Goal: Task Accomplishment & Management: Complete application form

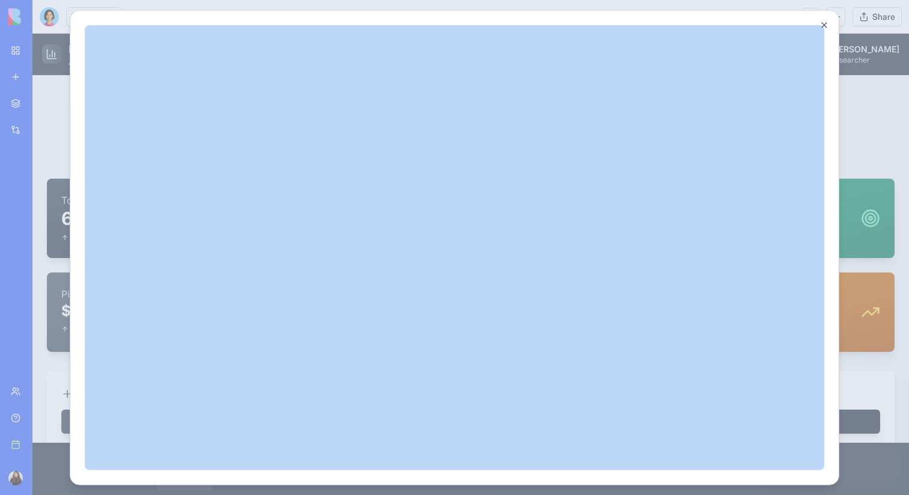
click at [828, 26] on div "Close" at bounding box center [455, 248] width 770 height 476
click at [819, 23] on button "Close" at bounding box center [824, 25] width 10 height 10
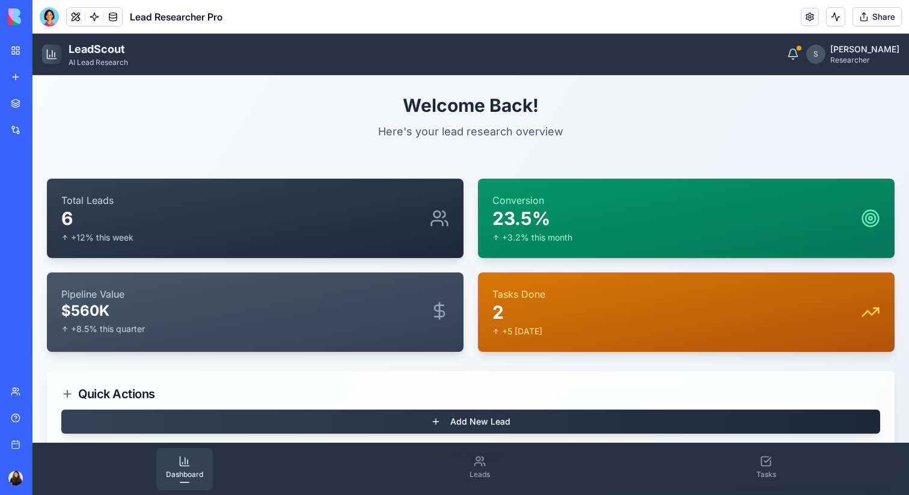
click at [29, 127] on div "Integrations" at bounding box center [37, 130] width 16 height 12
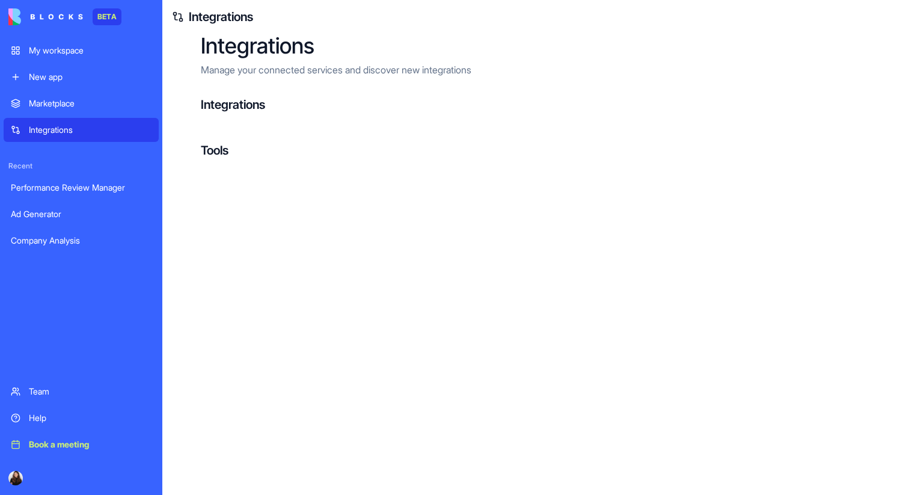
click at [68, 52] on div "My workspace" at bounding box center [90, 50] width 123 height 12
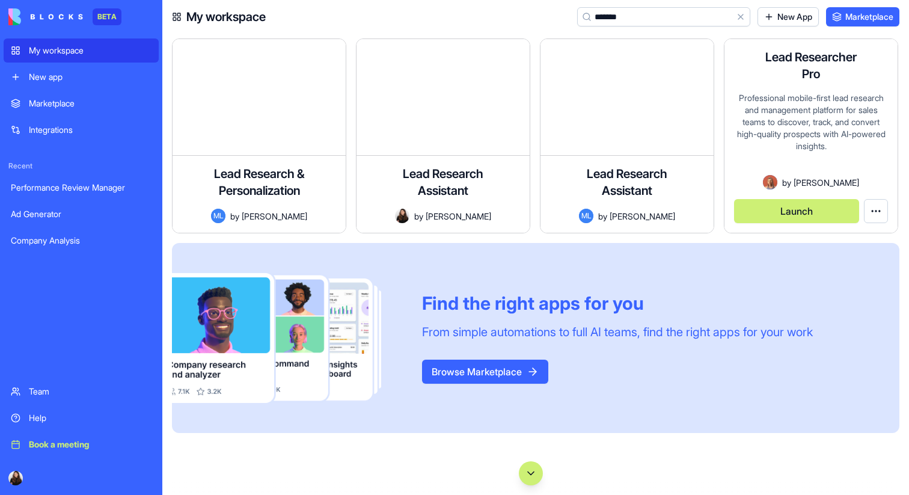
type input "*******"
click at [819, 214] on button "Launch" at bounding box center [796, 211] width 125 height 24
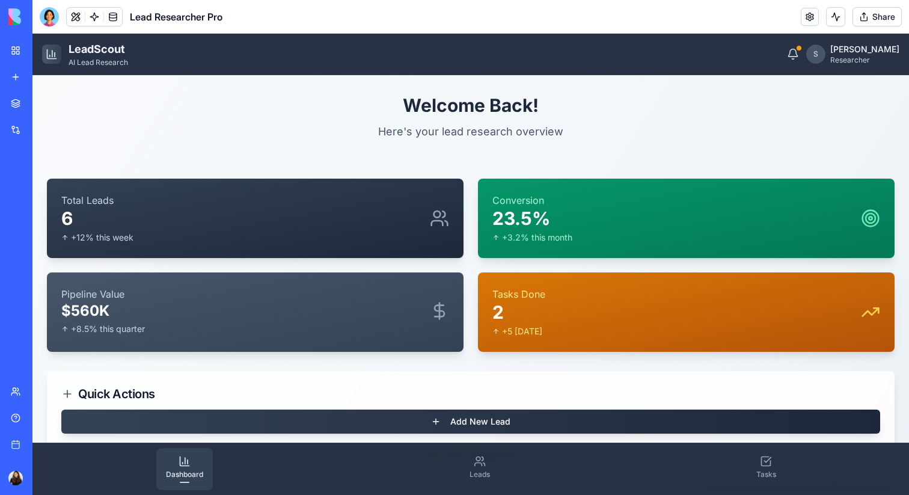
click at [44, 47] on div "My workspace" at bounding box center [37, 50] width 16 height 12
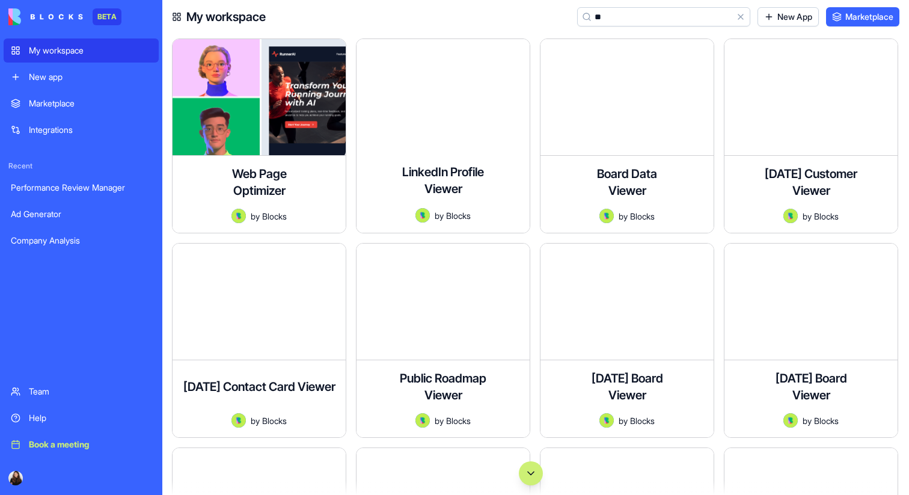
type input "*"
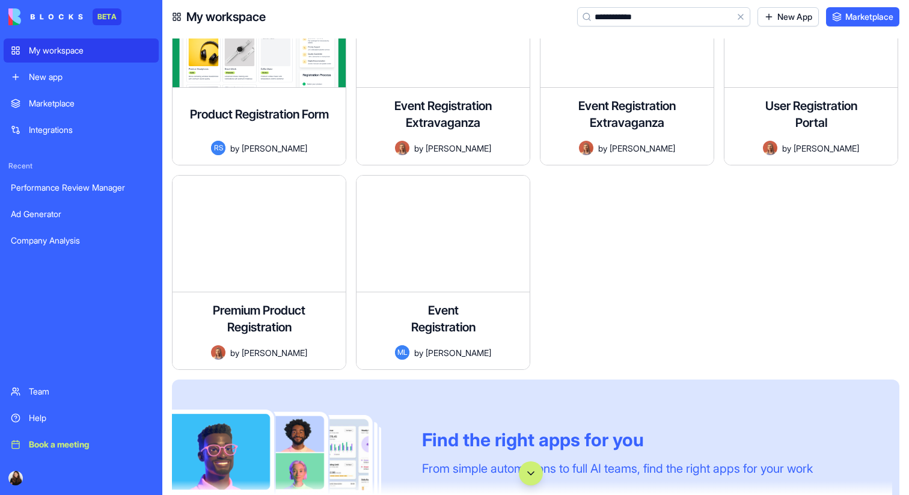
scroll to position [687, 0]
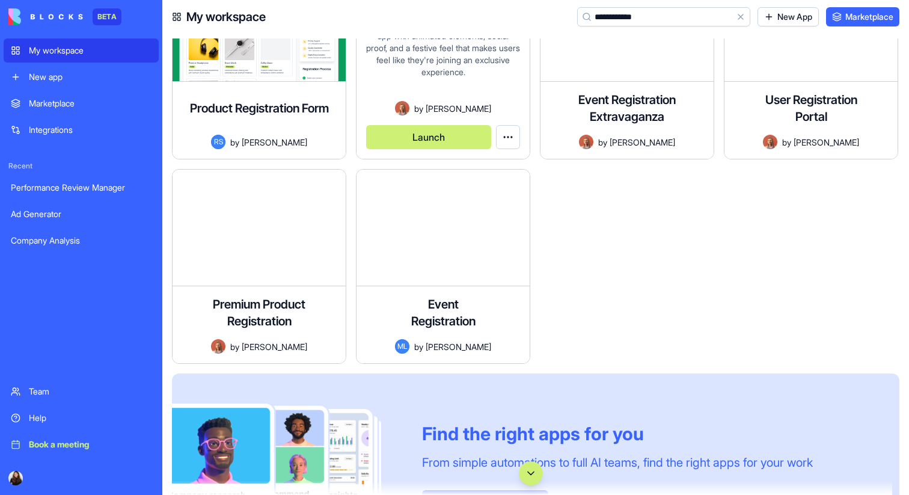
type input "**********"
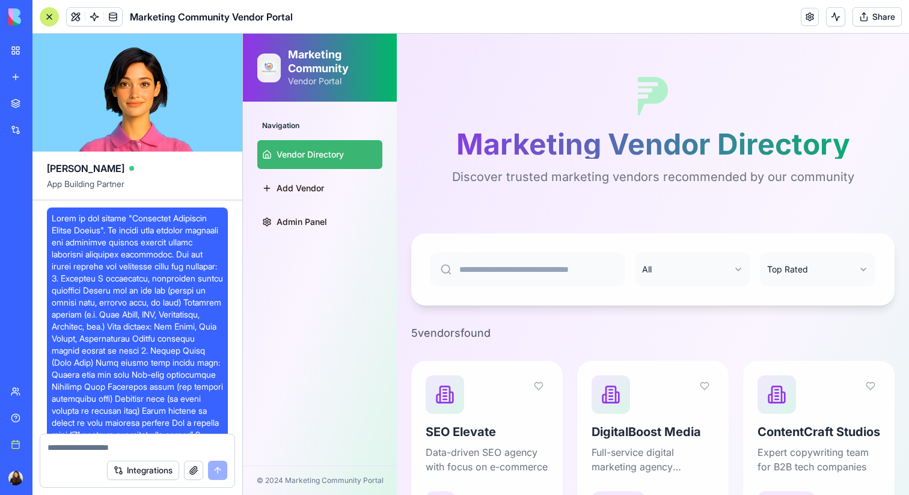
scroll to position [4677, 0]
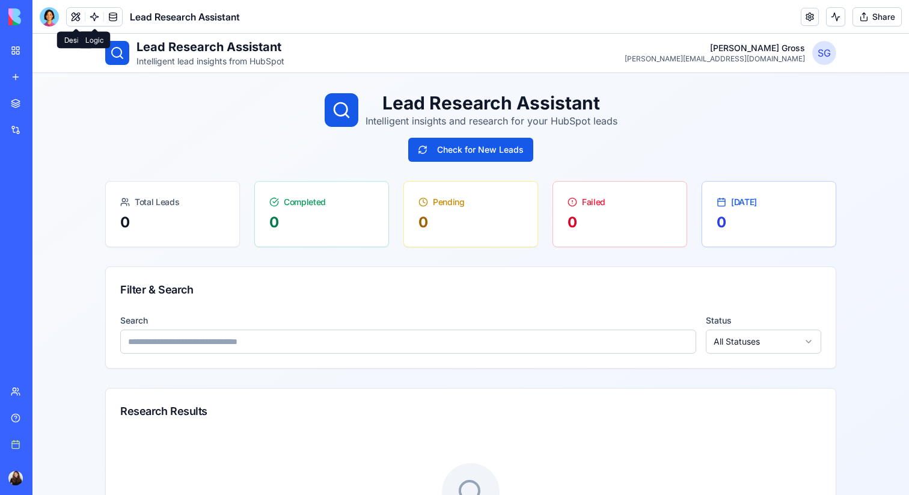
click at [96, 22] on link at bounding box center [94, 17] width 18 height 18
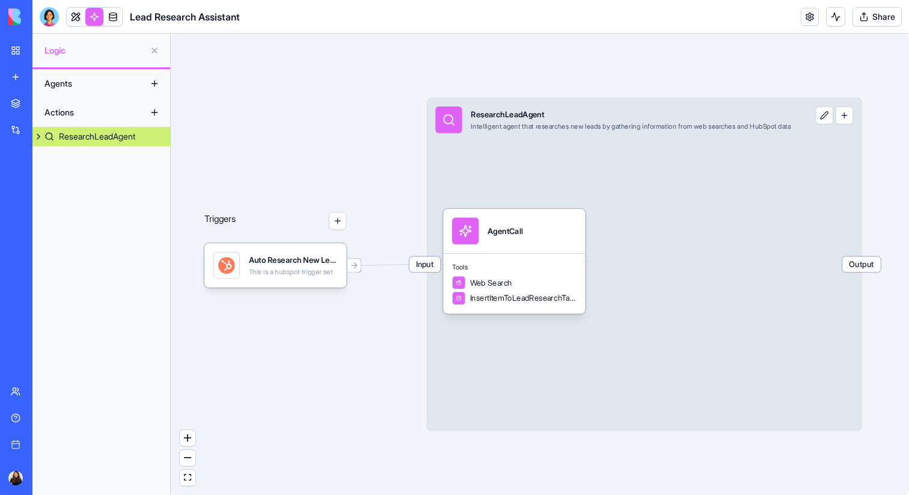
click at [92, 83] on div "Agents" at bounding box center [86, 83] width 96 height 19
click at [153, 83] on button at bounding box center [154, 83] width 19 height 19
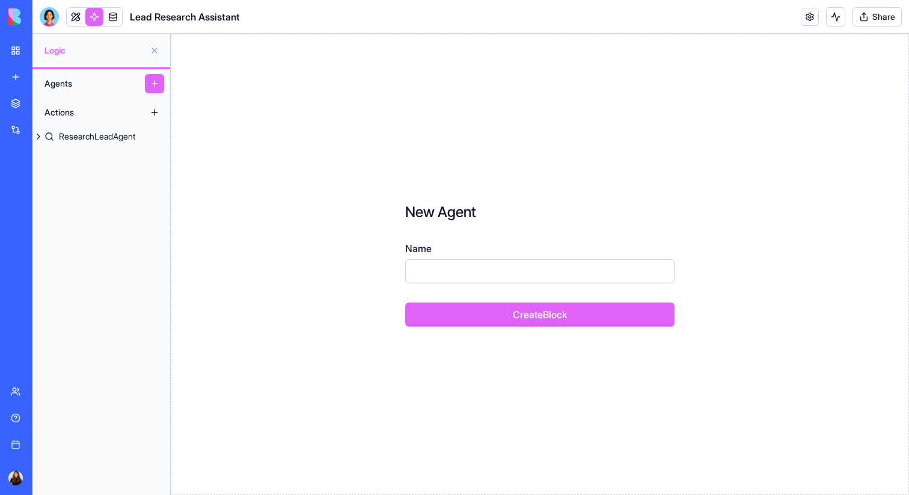
click at [513, 278] on input "Name" at bounding box center [539, 271] width 269 height 24
type input "*"
type input "****"
click at [568, 308] on button "Create Block" at bounding box center [539, 314] width 269 height 24
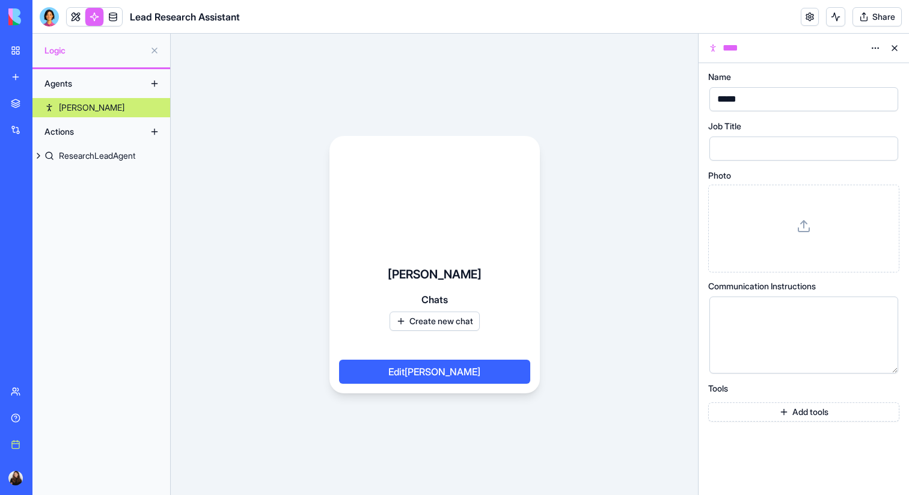
click at [800, 230] on icon at bounding box center [804, 226] width 14 height 14
click at [761, 311] on div at bounding box center [794, 310] width 160 height 13
click at [434, 323] on button "Create new chat" at bounding box center [435, 320] width 90 height 19
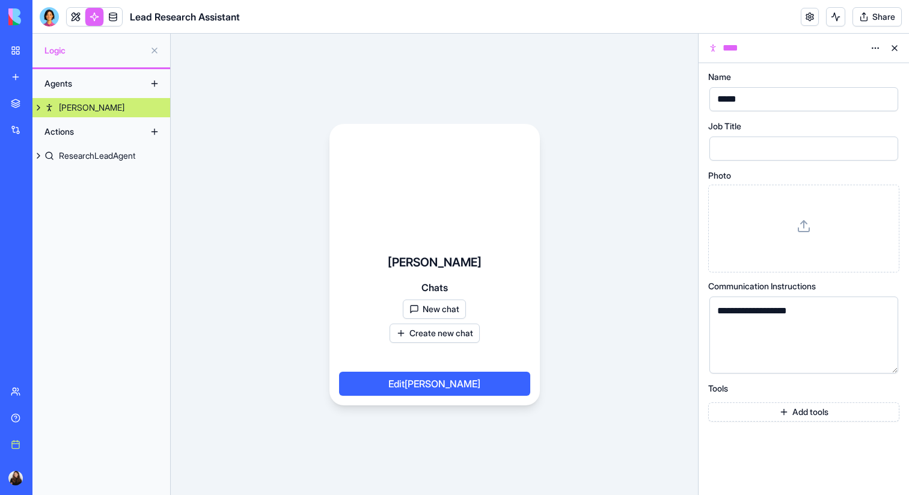
click at [432, 313] on button "New chat" at bounding box center [434, 308] width 63 height 19
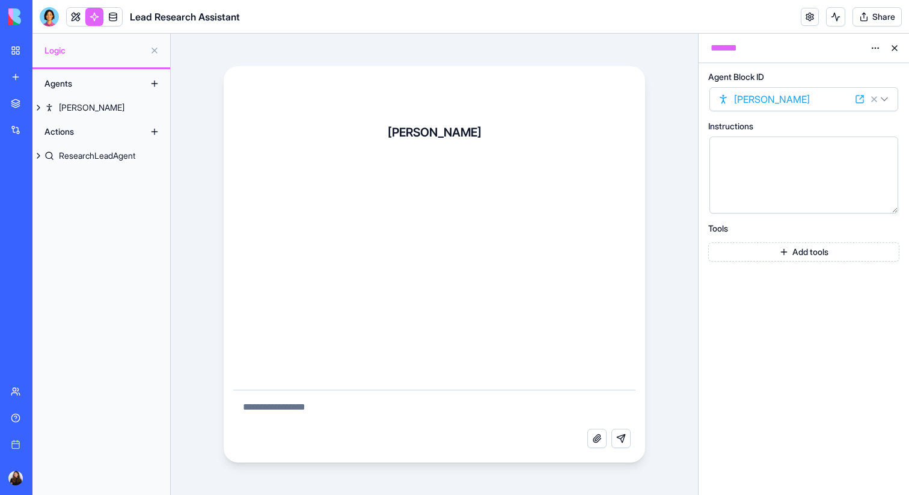
click at [402, 390] on textarea at bounding box center [434, 409] width 403 height 38
type textarea "**********"
click at [41, 106] on button at bounding box center [38, 107] width 12 height 19
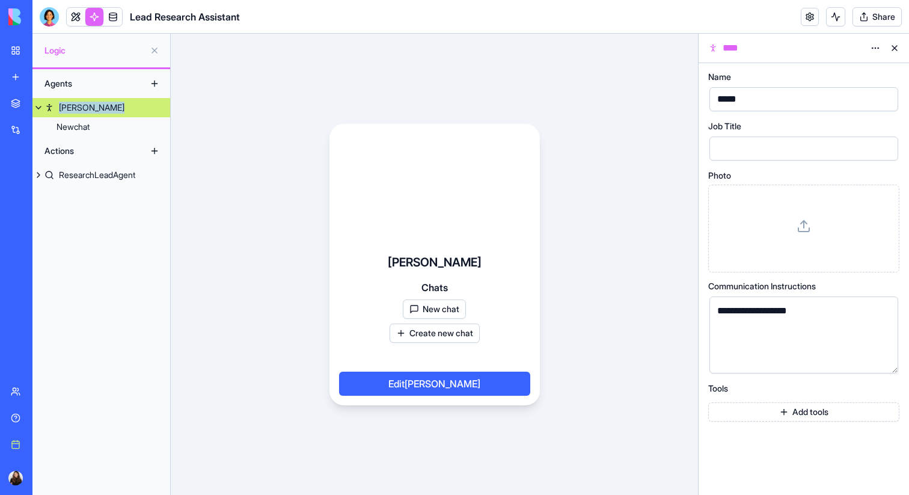
click at [41, 106] on button at bounding box center [38, 107] width 12 height 19
click at [872, 43] on html "**********" at bounding box center [454, 247] width 909 height 495
click at [846, 99] on div "Delete" at bounding box center [846, 91] width 71 height 19
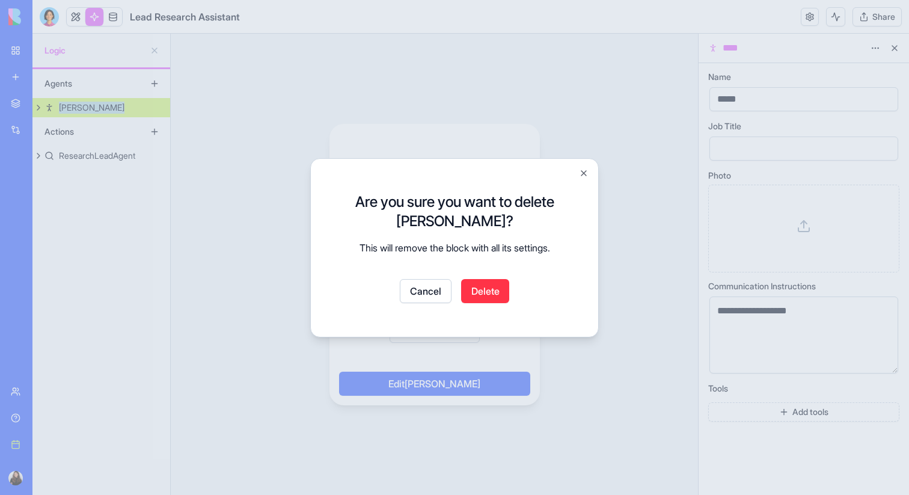
click at [482, 295] on button "Delete" at bounding box center [485, 291] width 48 height 24
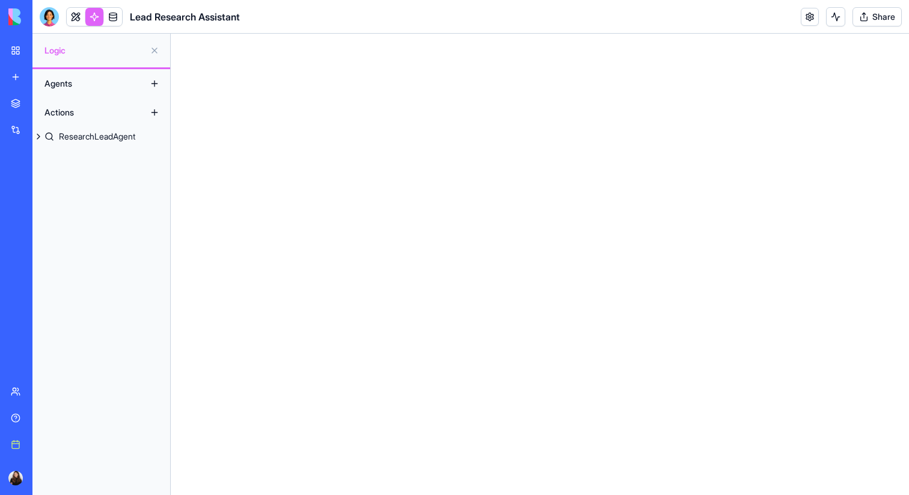
click at [156, 51] on button at bounding box center [154, 50] width 19 height 19
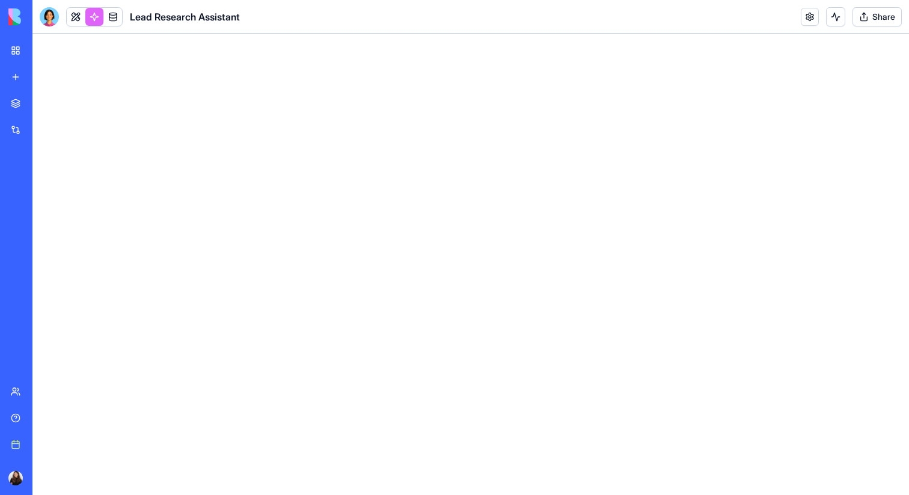
click at [94, 22] on link at bounding box center [94, 17] width 18 height 18
click at [90, 18] on link at bounding box center [94, 17] width 18 height 18
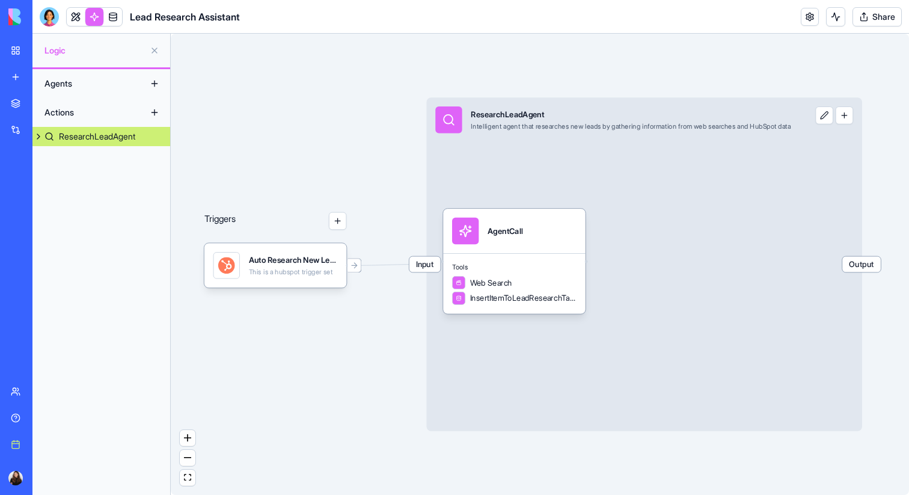
click at [151, 112] on button at bounding box center [154, 112] width 19 height 19
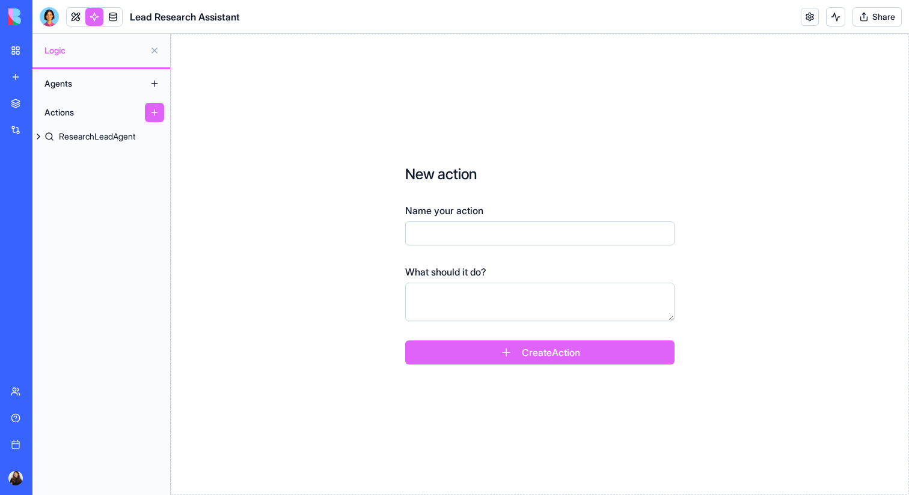
click at [471, 236] on input "Name your action" at bounding box center [539, 233] width 269 height 24
type input "****"
click at [495, 299] on textarea at bounding box center [539, 302] width 269 height 38
type textarea "**********"
click at [566, 364] on form "**********" at bounding box center [540, 264] width 346 height 277
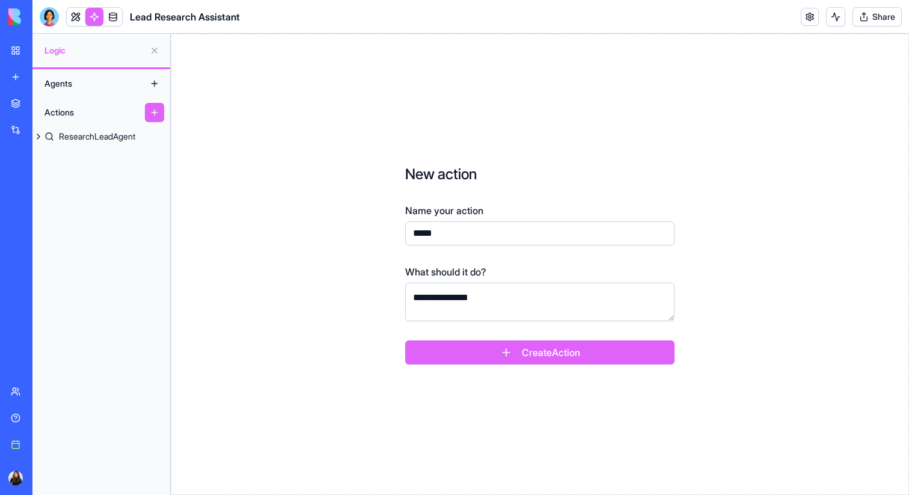
click at [566, 361] on button "Create Action" at bounding box center [539, 352] width 269 height 24
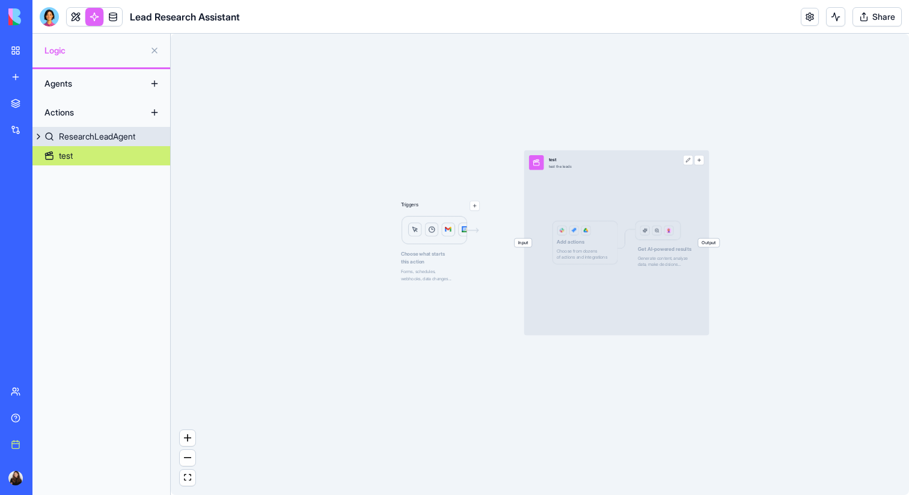
click at [38, 137] on button at bounding box center [38, 136] width 12 height 19
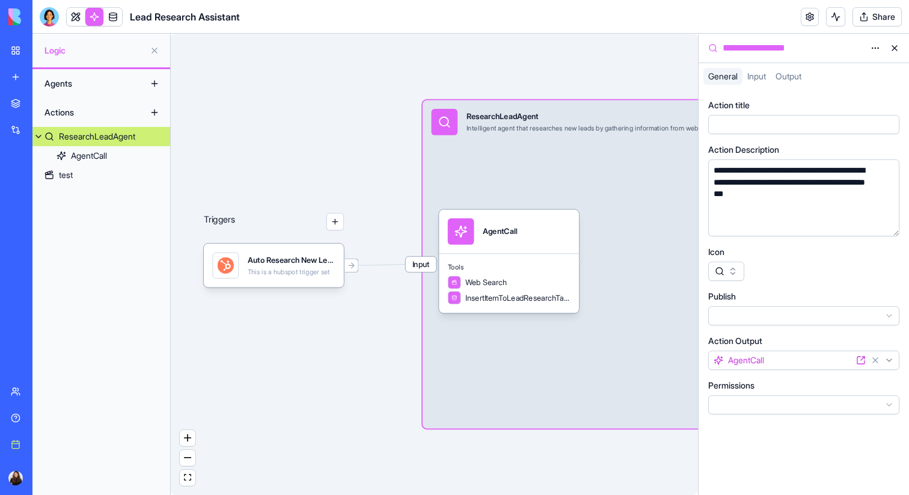
click at [109, 134] on div "ResearchLeadAgent" at bounding box center [97, 136] width 76 height 12
click at [67, 174] on div "test" at bounding box center [66, 175] width 14 height 12
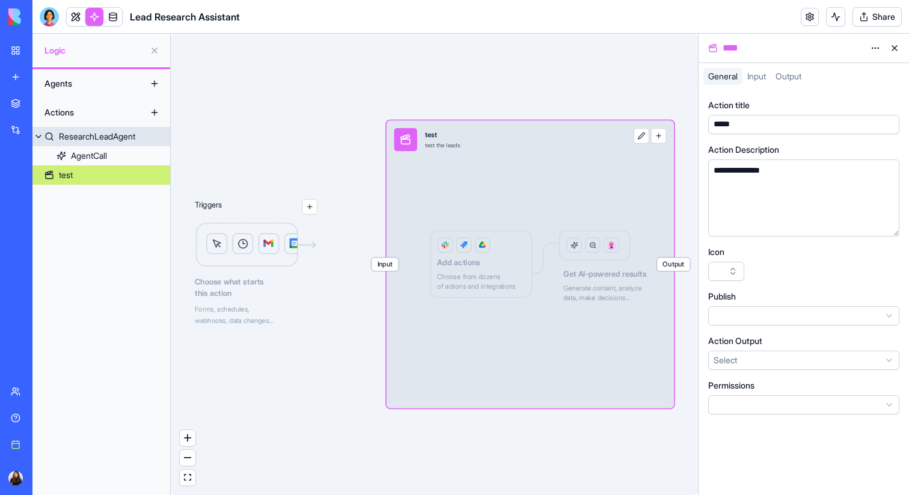
click at [81, 136] on div "ResearchLeadAgent" at bounding box center [97, 136] width 76 height 12
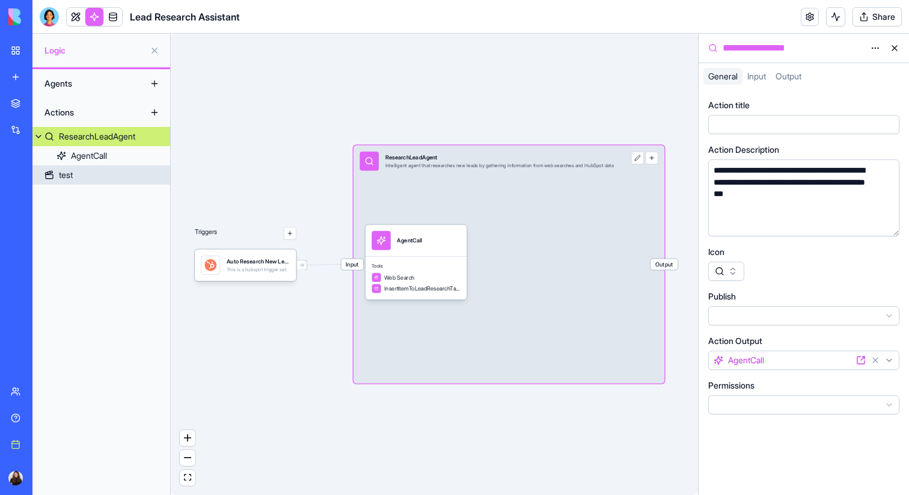
click at [72, 173] on div "test" at bounding box center [66, 175] width 14 height 12
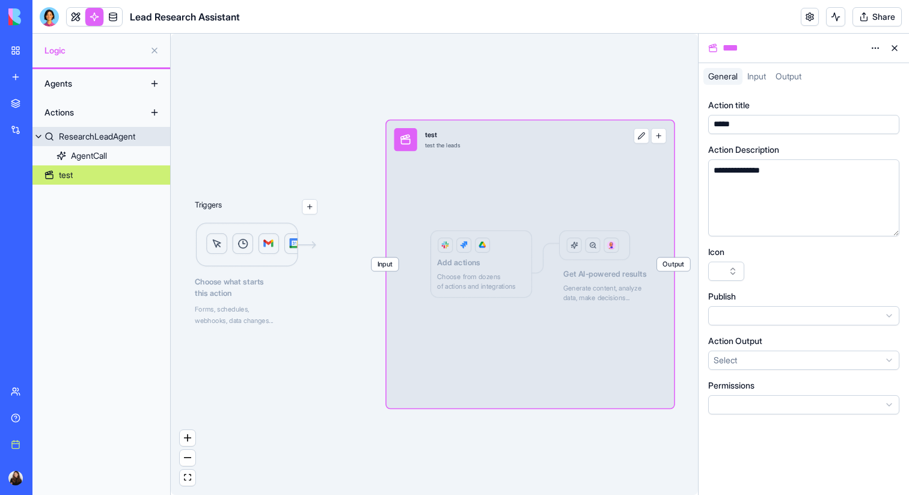
click at [90, 141] on div "ResearchLeadAgent" at bounding box center [97, 136] width 76 height 12
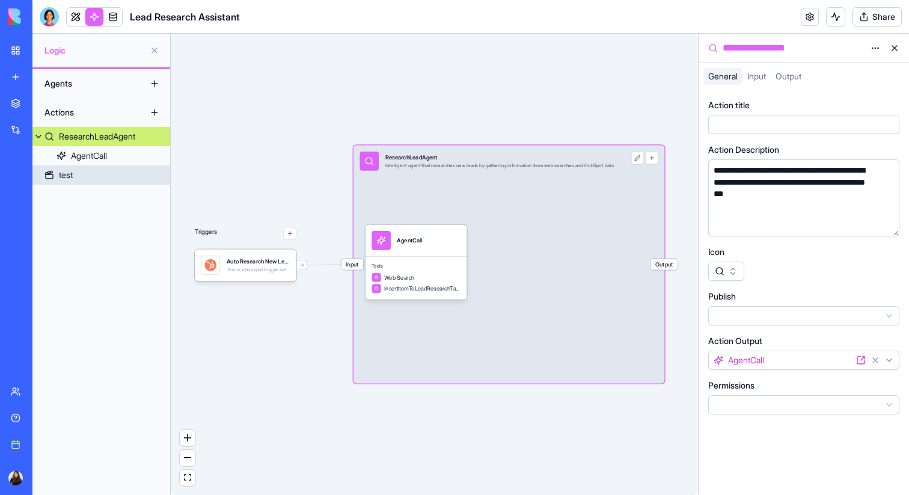
click at [67, 179] on div "test" at bounding box center [66, 175] width 14 height 12
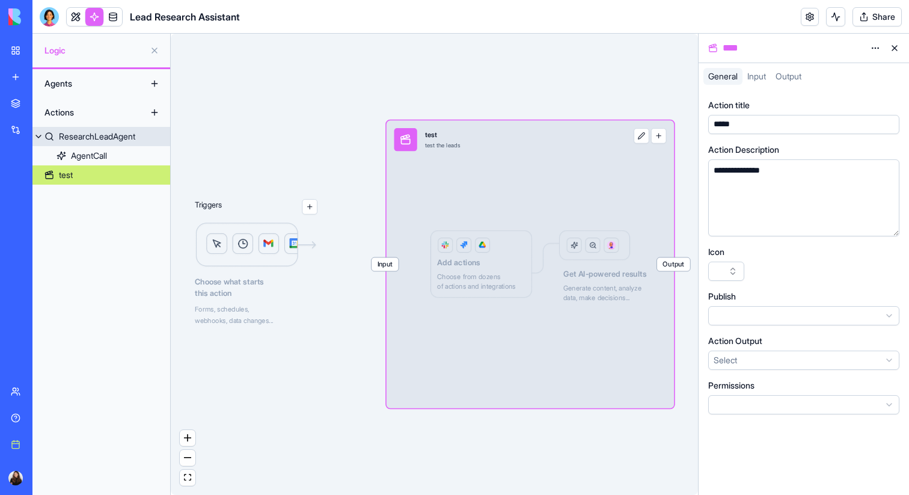
click at [90, 142] on div "ResearchLeadAgent" at bounding box center [97, 136] width 76 height 12
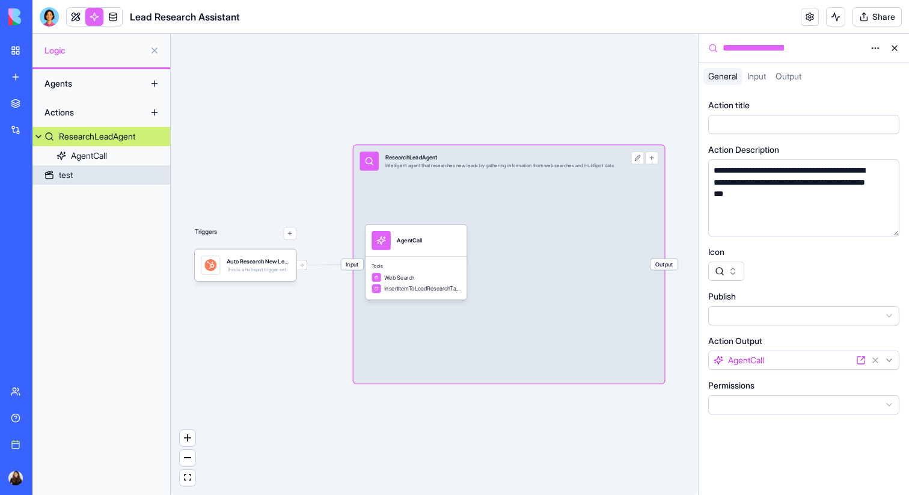
click at [72, 177] on div "test" at bounding box center [66, 175] width 14 height 12
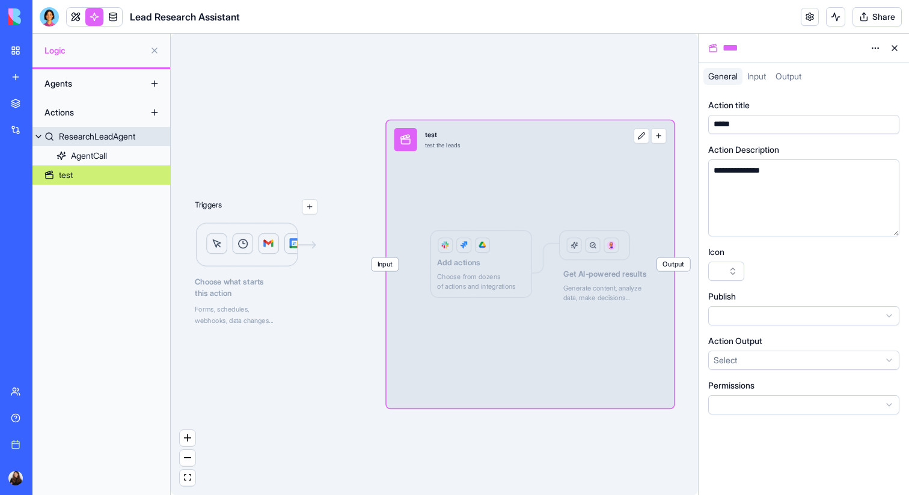
click at [106, 140] on div "ResearchLeadAgent" at bounding box center [97, 136] width 76 height 12
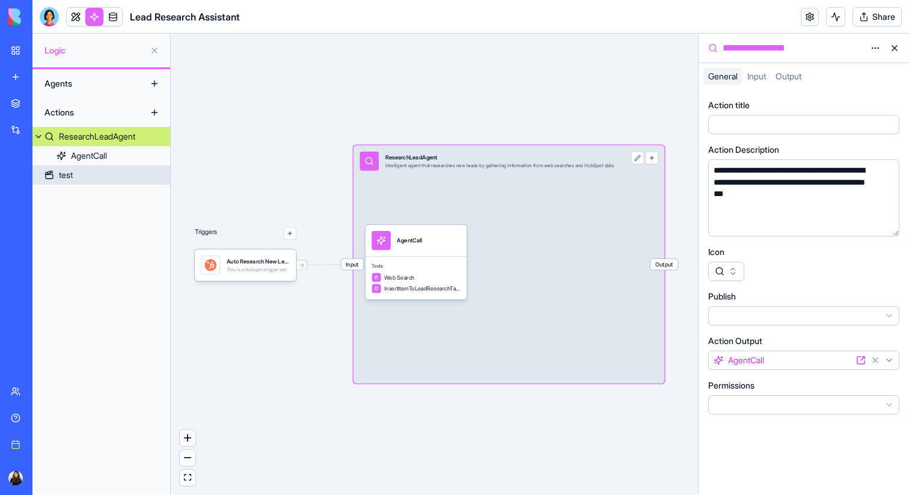
click at [69, 174] on div "test" at bounding box center [66, 175] width 14 height 12
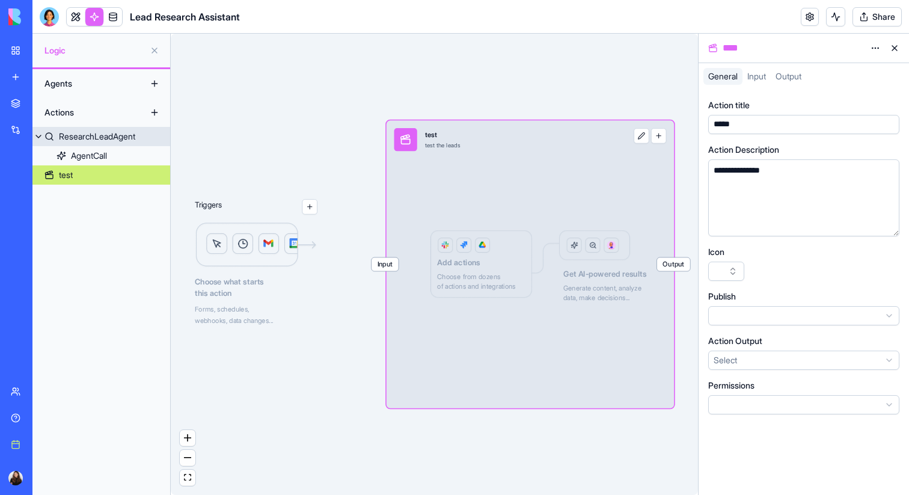
click at [79, 139] on div "ResearchLeadAgent" at bounding box center [97, 136] width 76 height 12
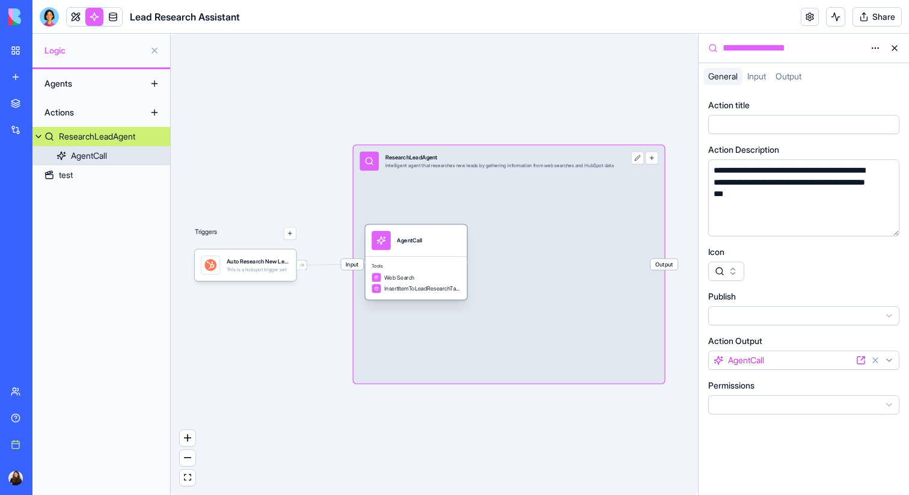
click at [442, 257] on div "Tools Web Search InsertItemToLeadResearchTable" at bounding box center [417, 277] width 102 height 43
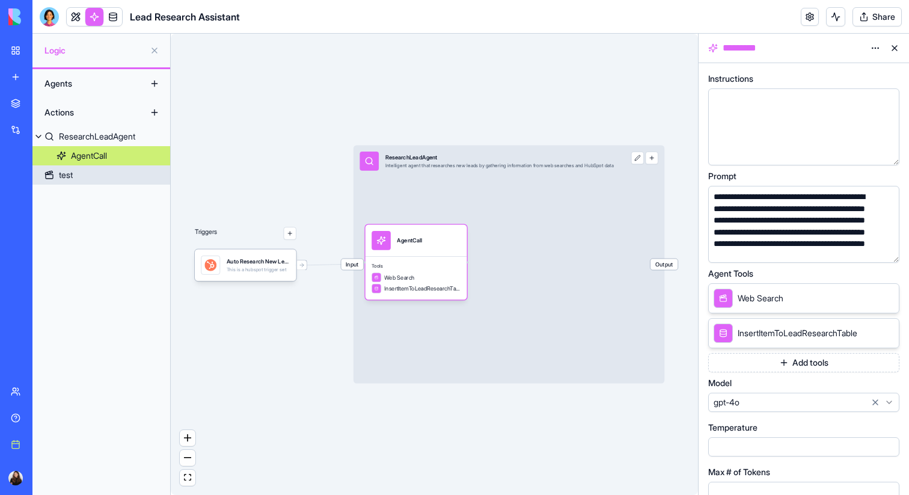
click at [66, 173] on div "test" at bounding box center [66, 175] width 14 height 12
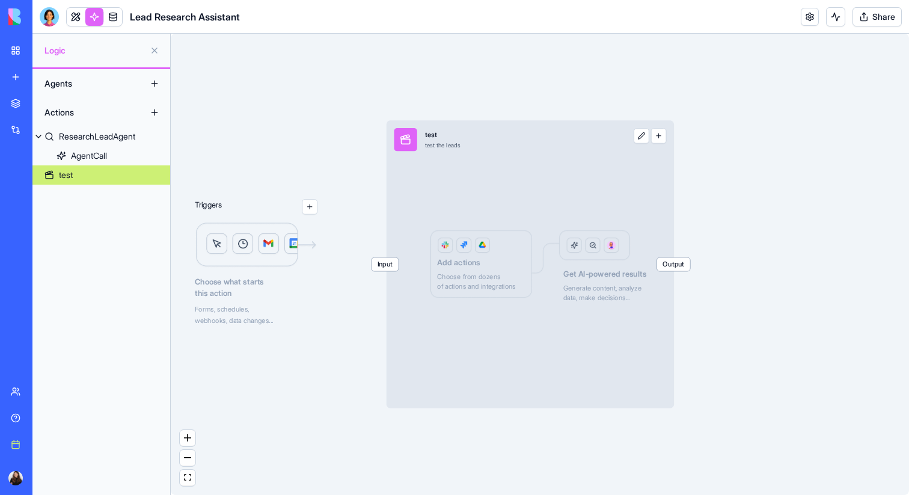
click at [76, 171] on link "test" at bounding box center [101, 174] width 138 height 19
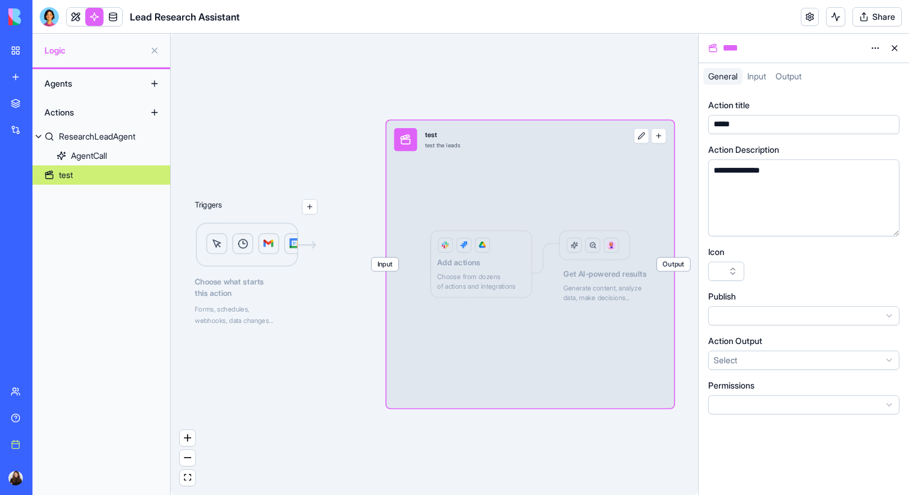
click at [654, 137] on button "button" at bounding box center [659, 136] width 16 height 16
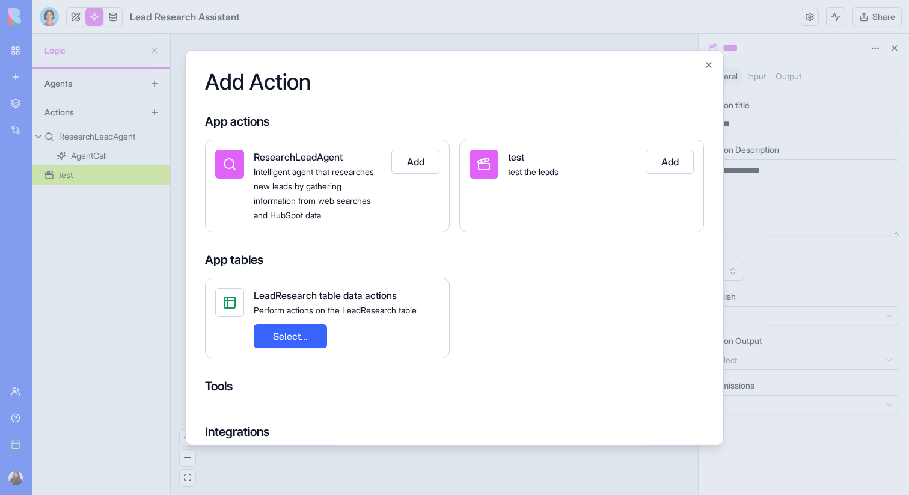
click at [420, 164] on button "Add" at bounding box center [415, 161] width 48 height 24
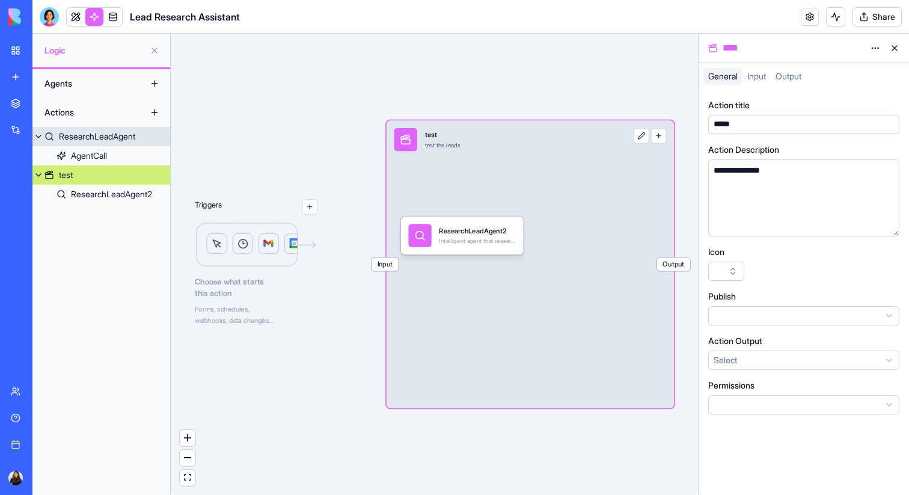
click at [41, 137] on button at bounding box center [38, 136] width 12 height 19
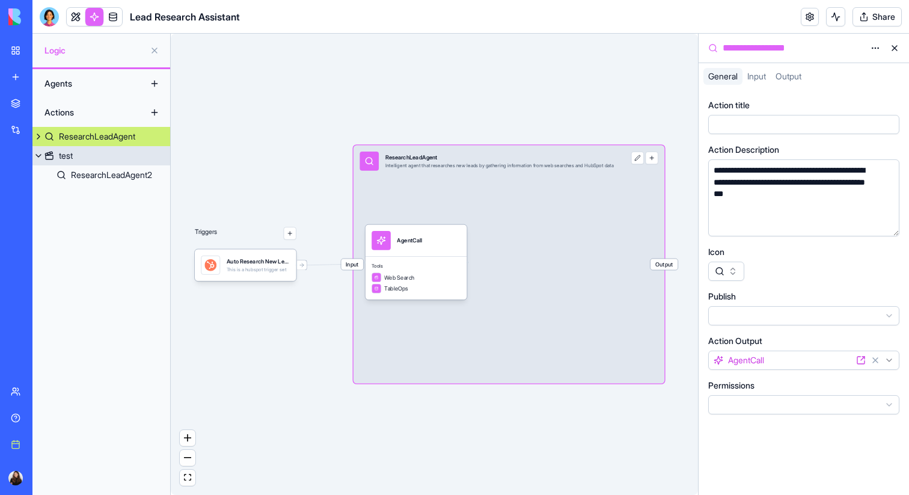
click at [40, 153] on button at bounding box center [38, 155] width 12 height 19
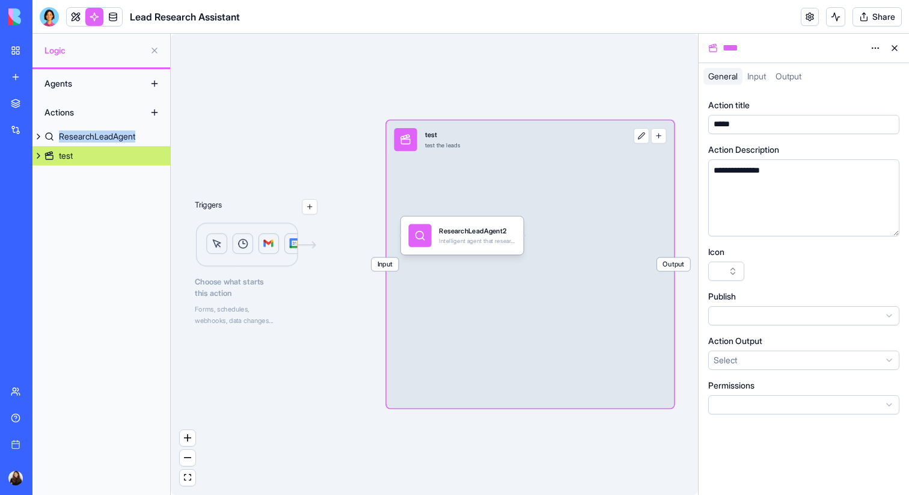
click at [36, 155] on button at bounding box center [38, 155] width 12 height 19
click at [878, 48] on html "**********" at bounding box center [454, 247] width 909 height 495
click at [863, 89] on div "Delete" at bounding box center [846, 91] width 71 height 19
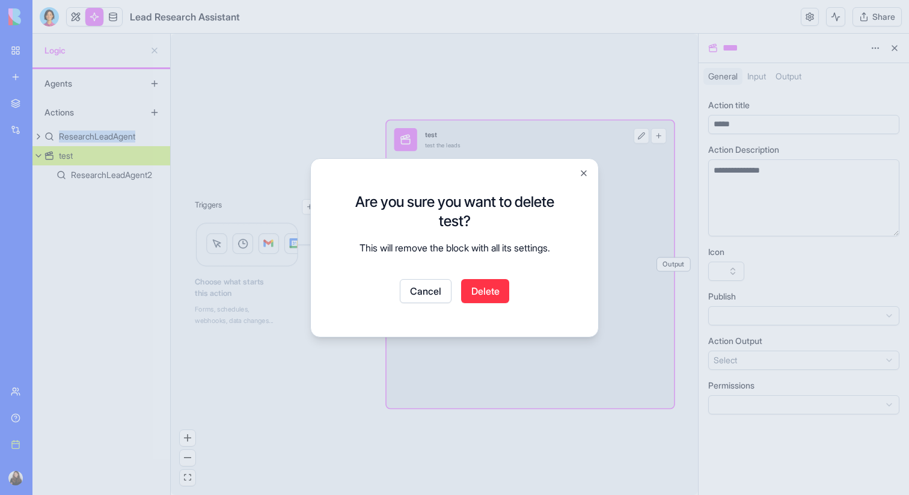
click at [491, 290] on button "Delete" at bounding box center [485, 291] width 48 height 24
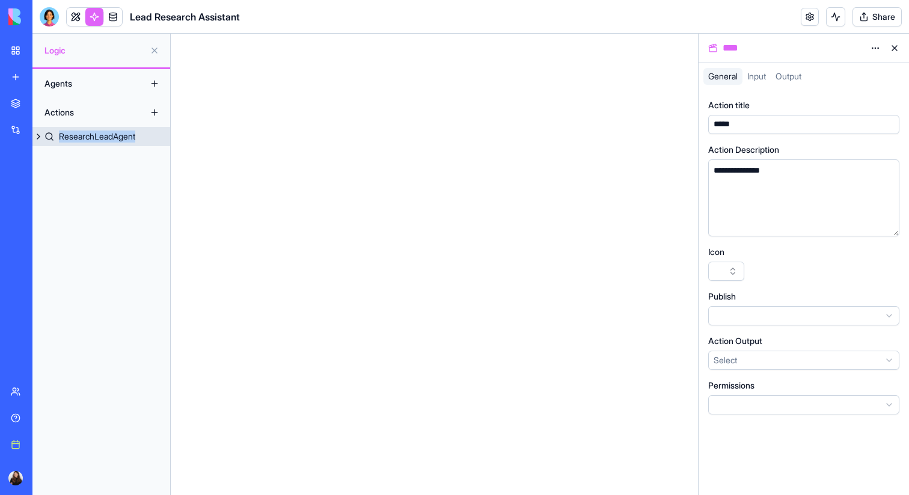
click at [102, 134] on div "ResearchLeadAgent" at bounding box center [97, 136] width 76 height 12
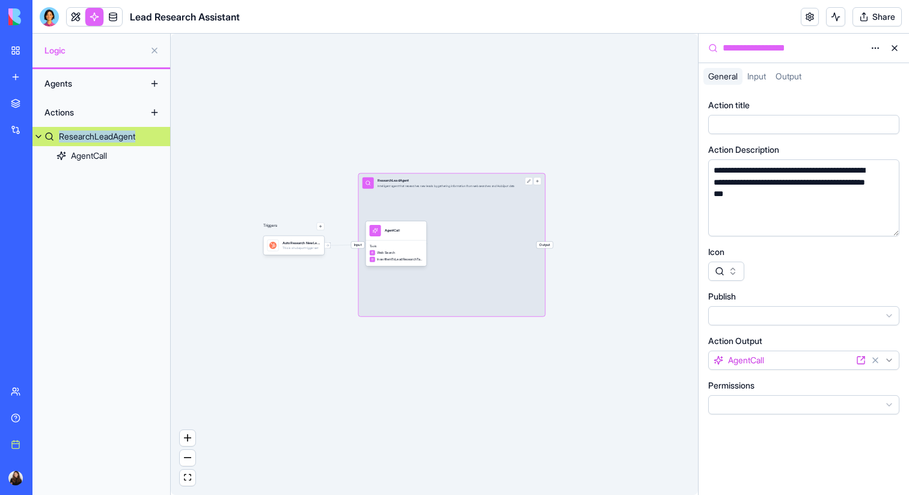
click at [37, 136] on button at bounding box center [38, 136] width 12 height 19
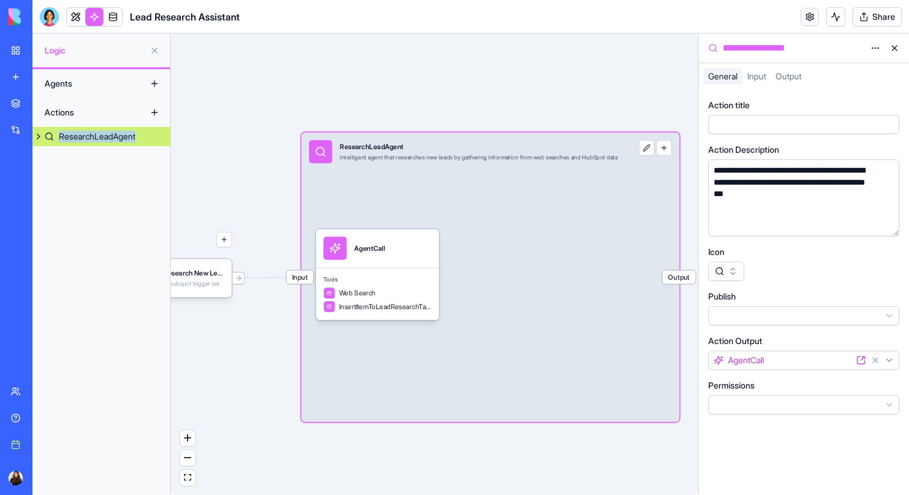
click at [598, 135] on div "Input ResearchLeadAgent Intelligent agent that researches new leads by gatherin…" at bounding box center [463, 151] width 324 height 38
click at [850, 192] on div "**********" at bounding box center [792, 182] width 165 height 35
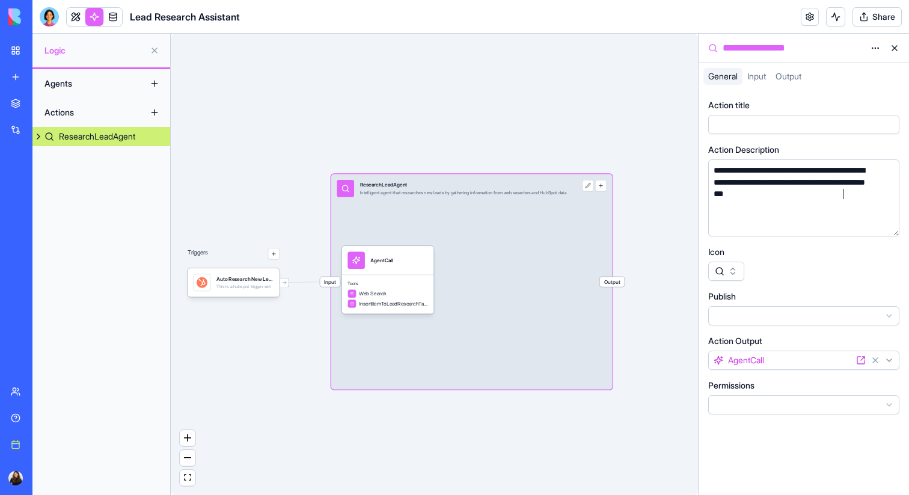
click at [895, 46] on button at bounding box center [894, 47] width 19 height 19
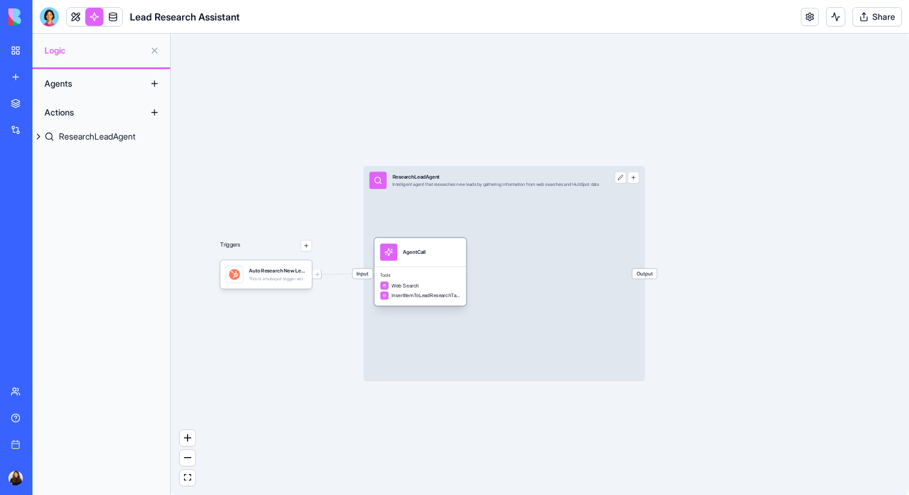
click at [443, 259] on div "AgentCall" at bounding box center [420, 251] width 81 height 17
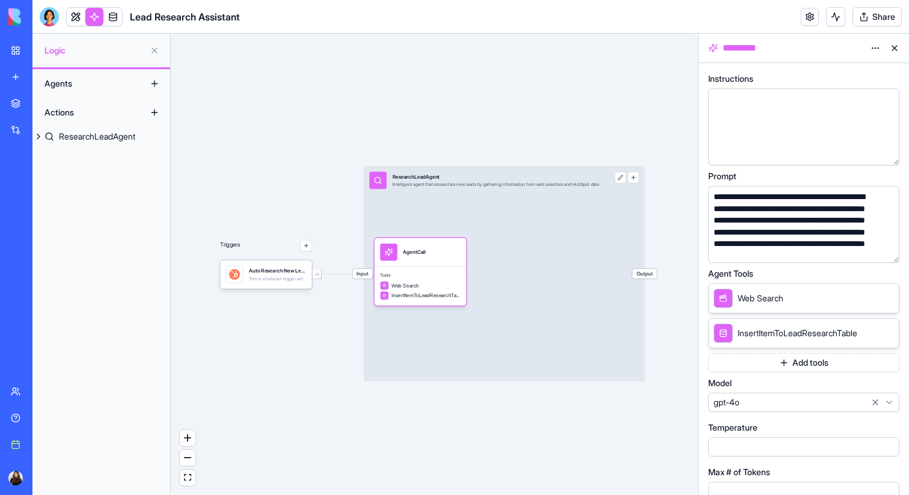
click at [890, 49] on button at bounding box center [894, 47] width 19 height 19
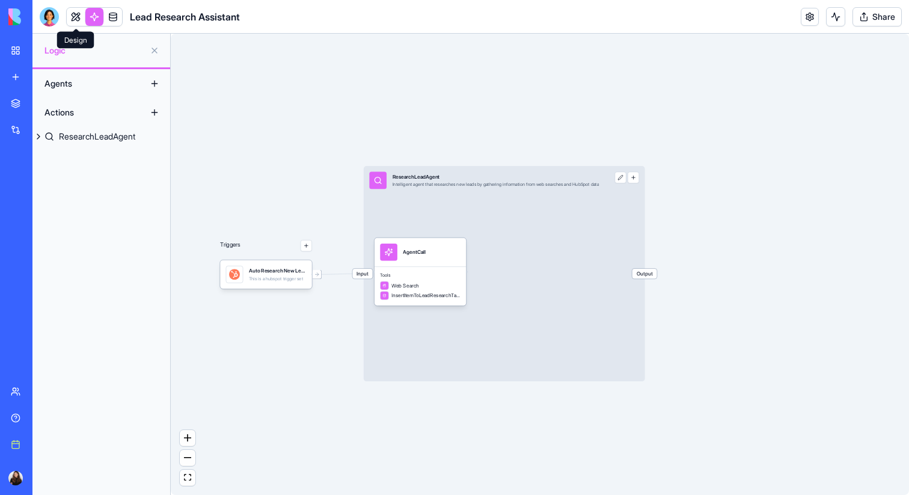
click at [80, 15] on link at bounding box center [76, 17] width 18 height 18
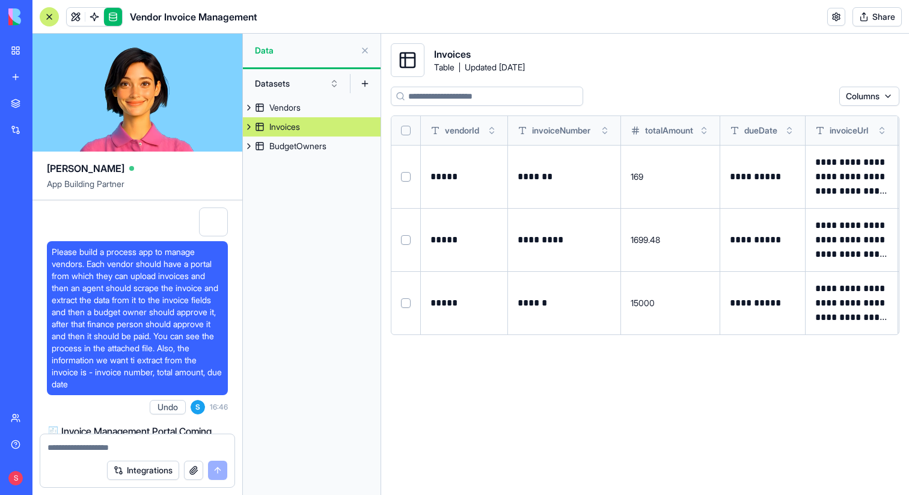
scroll to position [10980, 0]
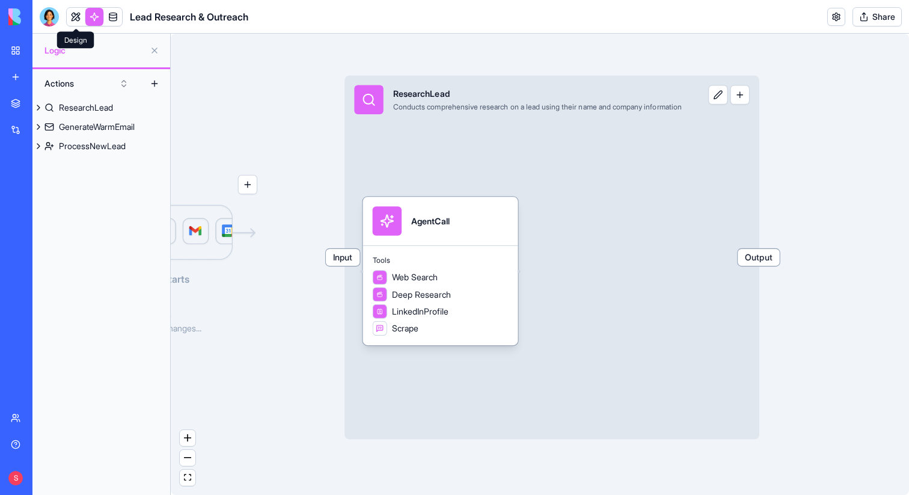
click at [70, 22] on link at bounding box center [76, 17] width 18 height 18
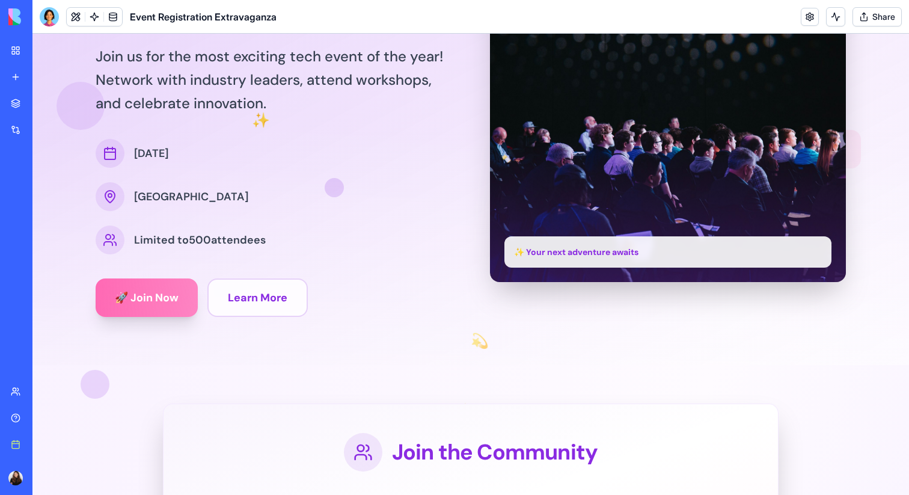
scroll to position [156, 0]
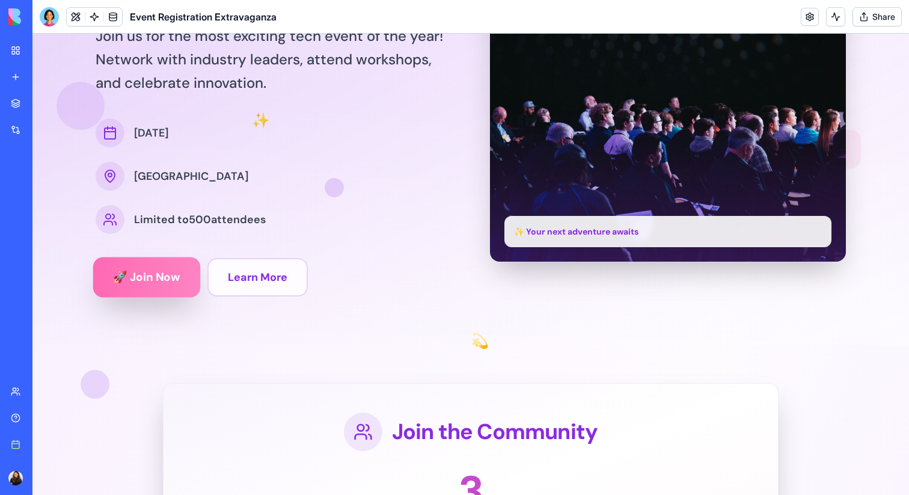
click at [144, 284] on button "🚀 Join Now" at bounding box center [147, 277] width 108 height 40
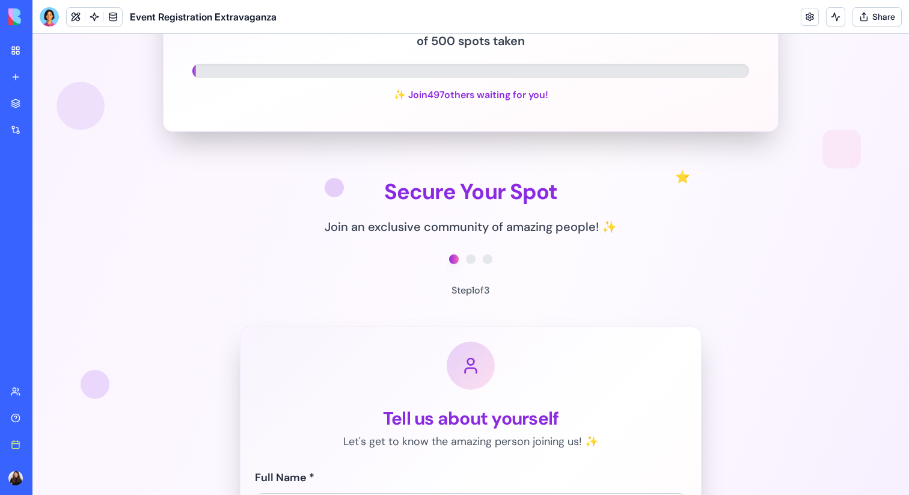
scroll to position [0, 0]
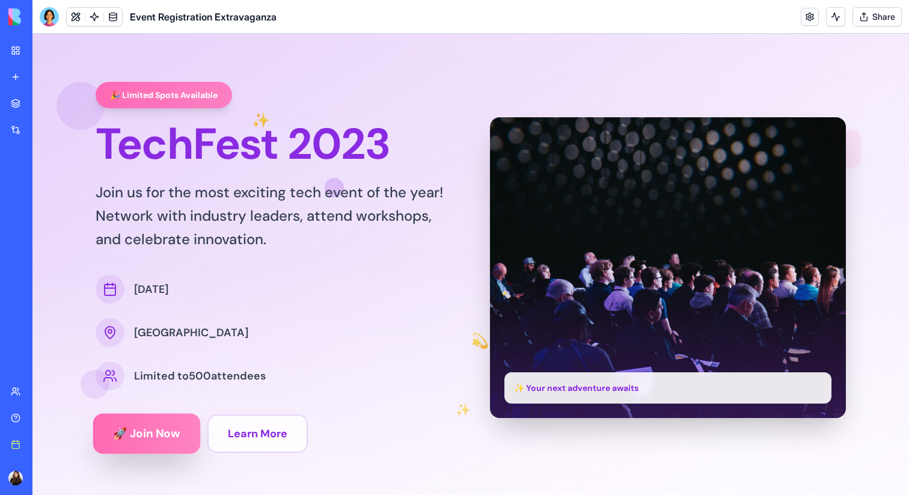
click at [161, 429] on button "🚀 Join Now" at bounding box center [147, 433] width 108 height 40
click at [75, 22] on button at bounding box center [76, 17] width 18 height 18
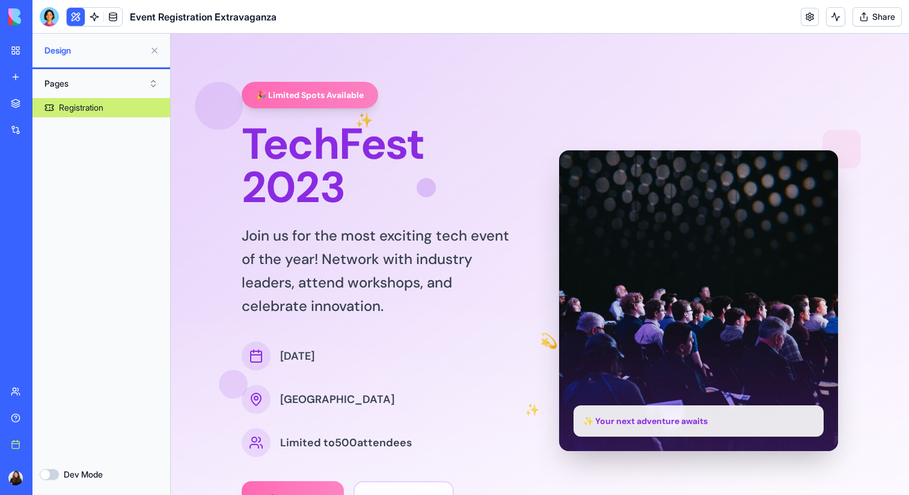
click at [76, 19] on button at bounding box center [76, 17] width 18 height 18
